Goal: Task Accomplishment & Management: Manage account settings

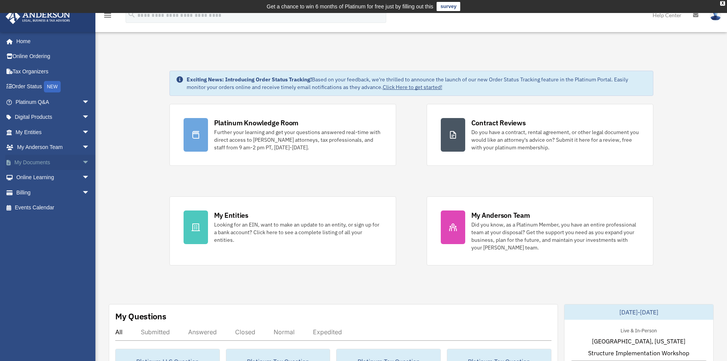
click at [35, 163] on link "My Documents arrow_drop_down" at bounding box center [53, 162] width 96 height 15
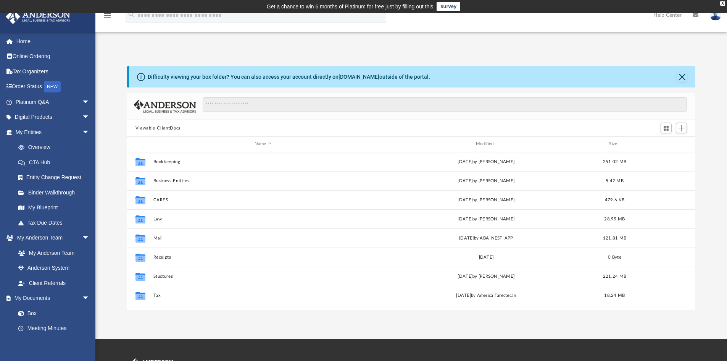
scroll to position [168, 563]
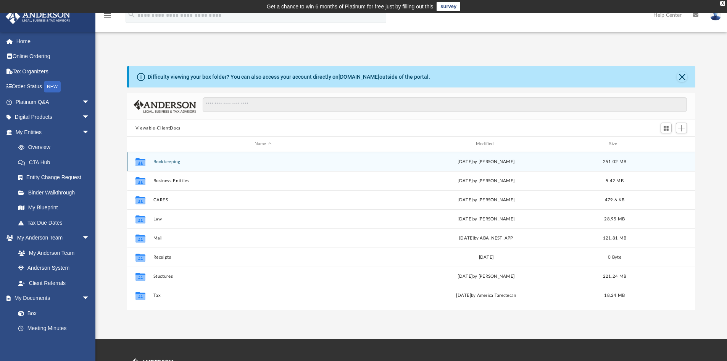
click at [163, 161] on button "Bookkeeping" at bounding box center [263, 161] width 220 height 5
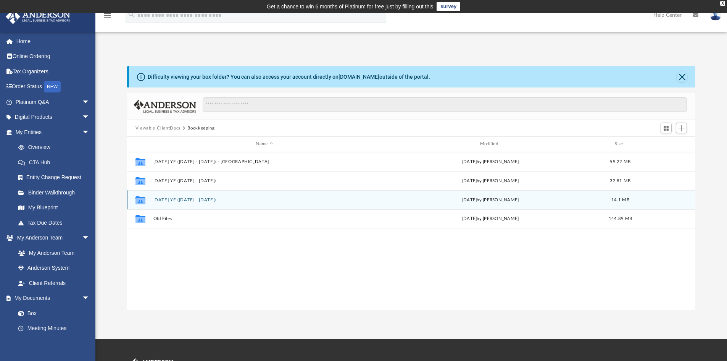
click at [182, 199] on button "2024 Sept YE (Oct 2024 - Sept 2025)" at bounding box center [264, 199] width 222 height 5
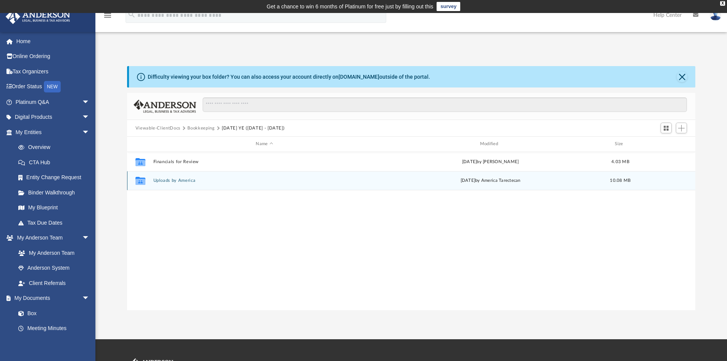
click at [180, 178] on button "Uploads by America" at bounding box center [264, 180] width 222 height 5
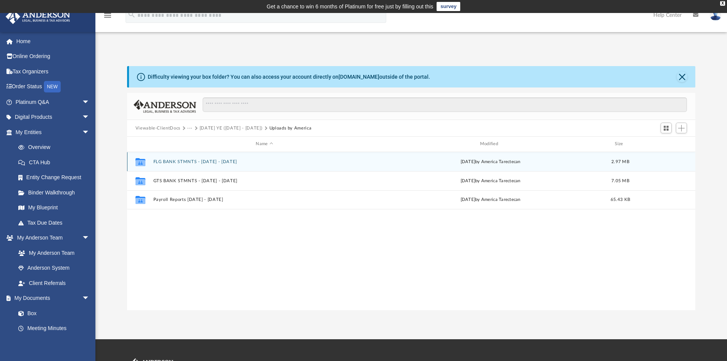
click at [208, 159] on button "FLG BANK STMNTS - OCT 2024 - SEPT 2025" at bounding box center [264, 161] width 222 height 5
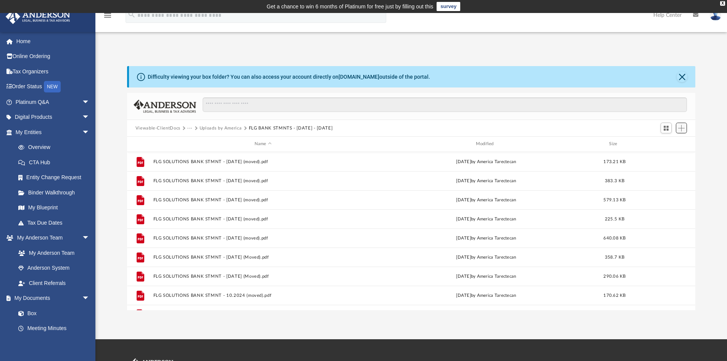
click at [682, 129] on span "Add" at bounding box center [681, 128] width 6 height 6
click at [667, 143] on li "Upload" at bounding box center [670, 143] width 24 height 8
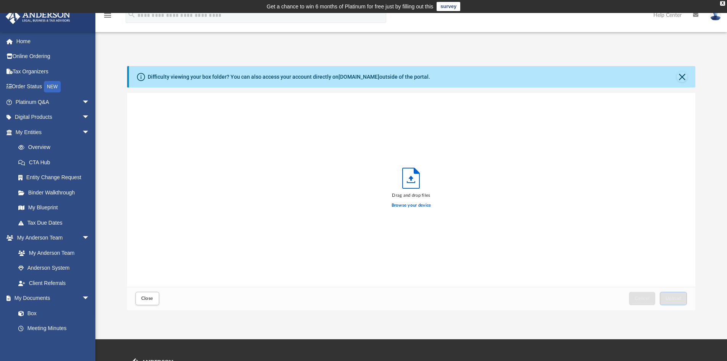
scroll to position [188, 563]
click at [412, 206] on label "Browse your device" at bounding box center [412, 205] width 40 height 7
click at [0, 0] on input "Browse your device" at bounding box center [0, 0] width 0 height 0
click at [674, 297] on span "Upload" at bounding box center [674, 298] width 16 height 5
click at [682, 77] on button "Close" at bounding box center [682, 76] width 11 height 11
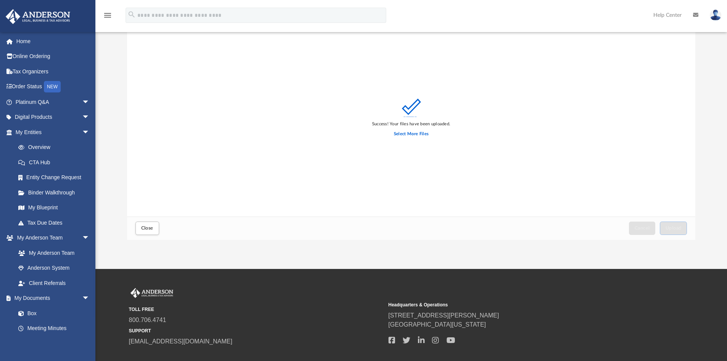
scroll to position [0, 0]
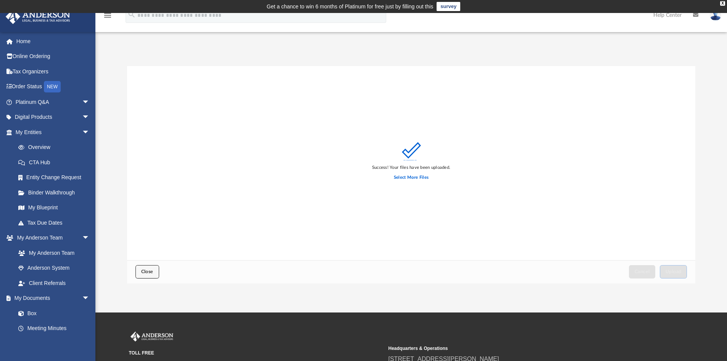
click at [144, 271] on span "Close" at bounding box center [147, 271] width 12 height 5
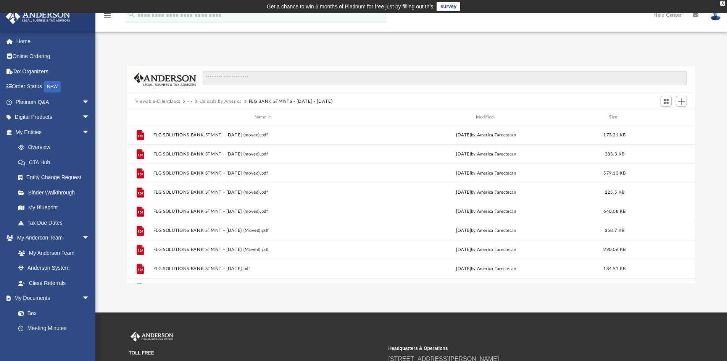
click at [226, 100] on button "Uploads by America" at bounding box center [221, 101] width 42 height 7
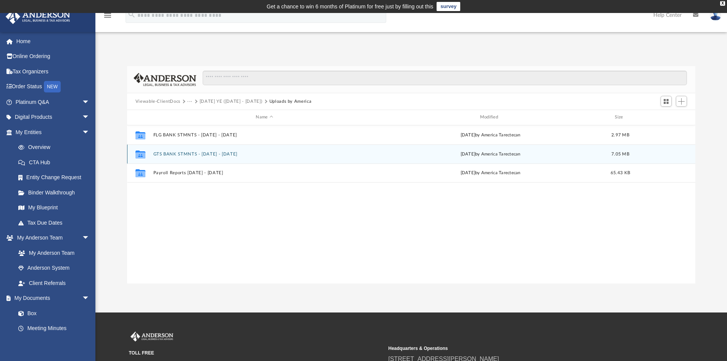
click at [206, 153] on button "GTS BANK STMNTS - OCT 2024 - SEPT 2025" at bounding box center [264, 154] width 222 height 5
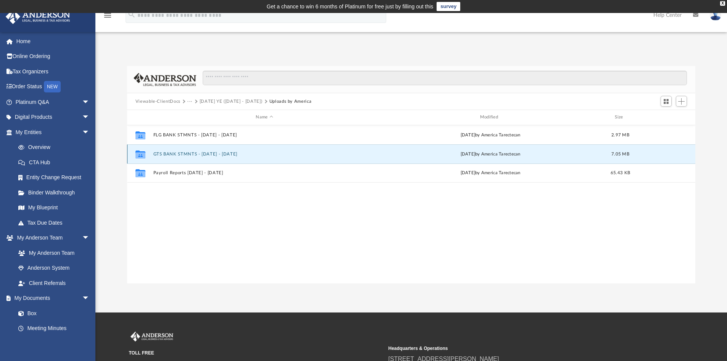
click at [206, 153] on button "GTS BANK STMNTS - OCT 2024 - SEPT 2025" at bounding box center [264, 154] width 222 height 5
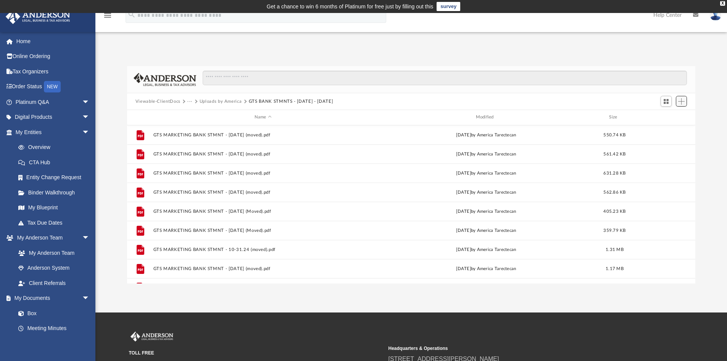
click at [685, 103] on button "Add" at bounding box center [681, 101] width 11 height 11
click at [662, 117] on li "Upload" at bounding box center [670, 117] width 24 height 8
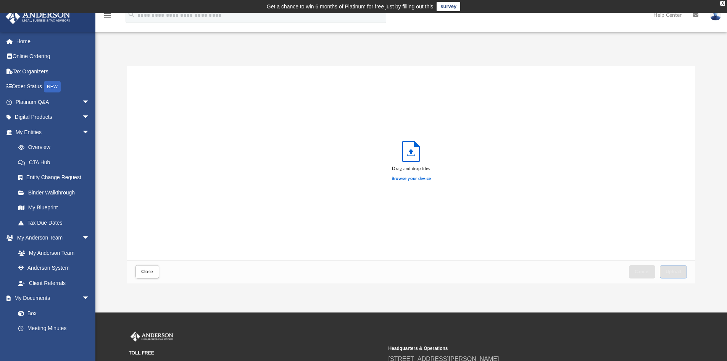
scroll to position [188, 563]
click at [408, 176] on label "Browse your device" at bounding box center [412, 178] width 40 height 7
click at [0, 0] on input "Browse your device" at bounding box center [0, 0] width 0 height 0
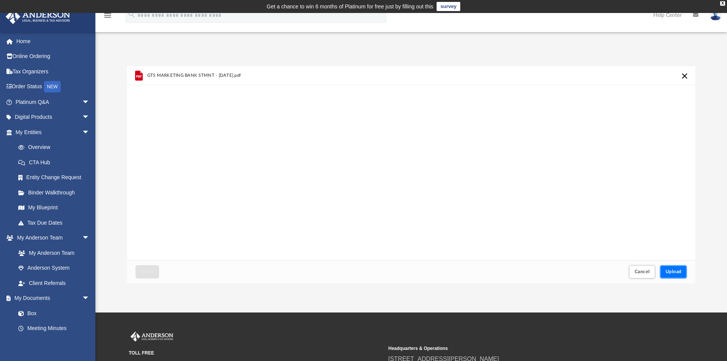
click at [672, 275] on button "Upload" at bounding box center [673, 271] width 27 height 13
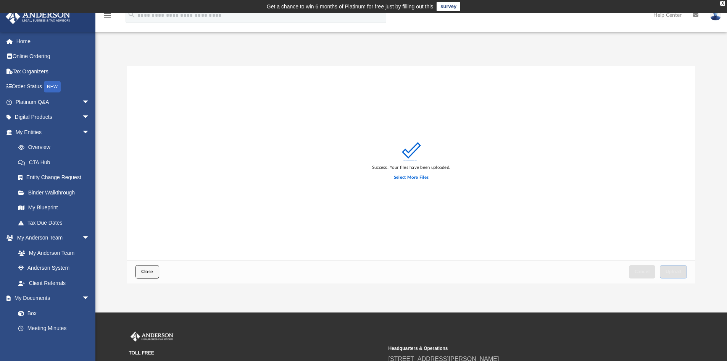
click at [143, 269] on span "Close" at bounding box center [147, 271] width 12 height 5
